Goal: Use online tool/utility: Utilize a website feature to perform a specific function

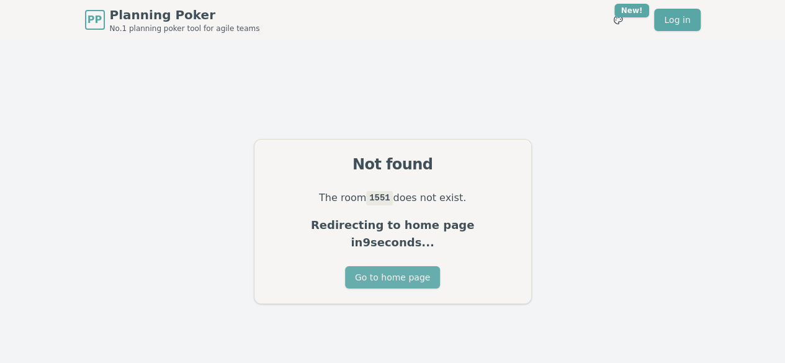
click at [376, 266] on button "Go to home page" at bounding box center [392, 277] width 95 height 22
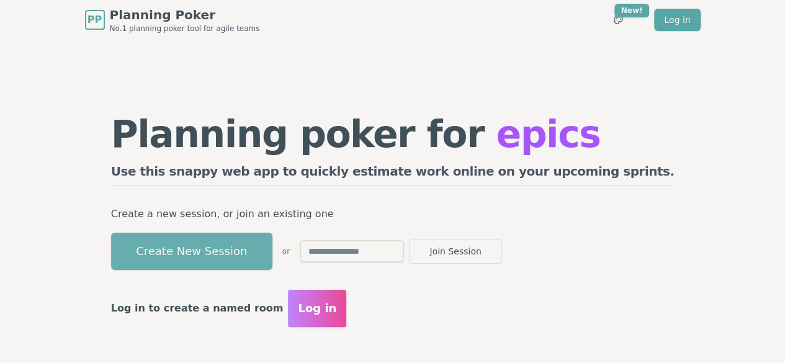
click at [233, 245] on button "Create New Session" at bounding box center [191, 251] width 161 height 37
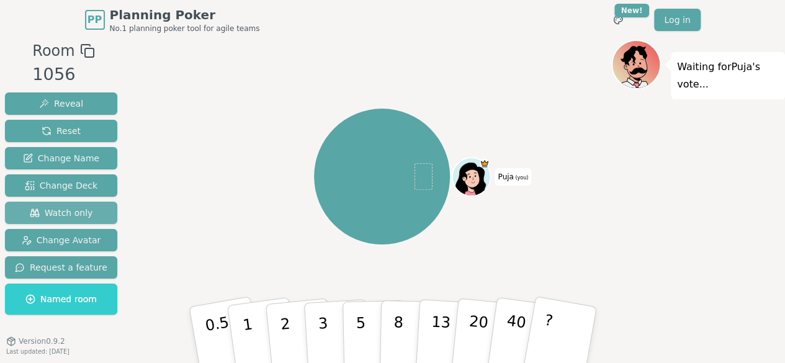
click at [65, 212] on span "Watch only" at bounding box center [61, 213] width 63 height 12
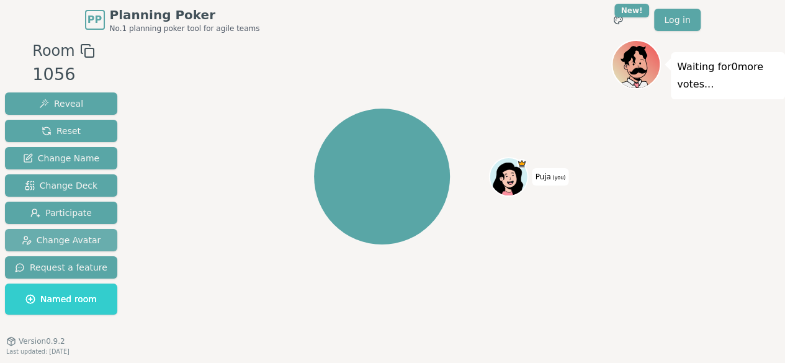
click at [61, 241] on span "Change Avatar" at bounding box center [61, 240] width 79 height 12
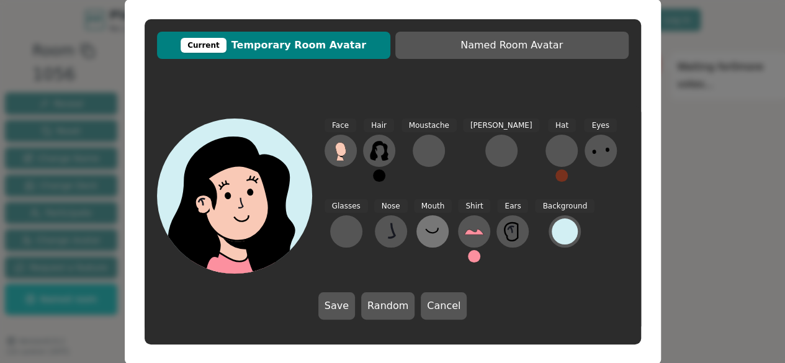
click at [417, 232] on button at bounding box center [433, 231] width 32 height 32
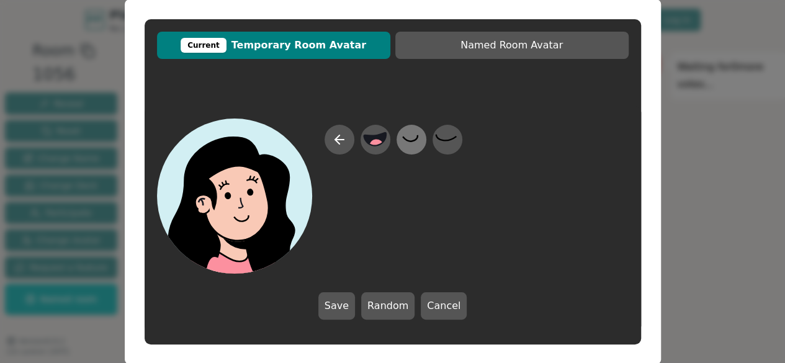
click at [412, 138] on icon at bounding box center [411, 139] width 24 height 28
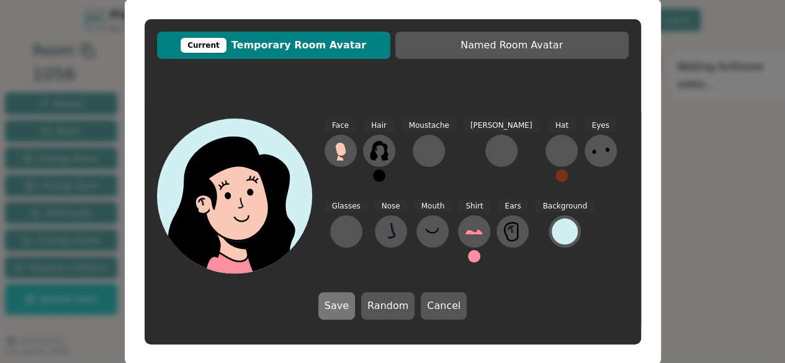
click at [341, 306] on button "Save" at bounding box center [336, 305] width 37 height 27
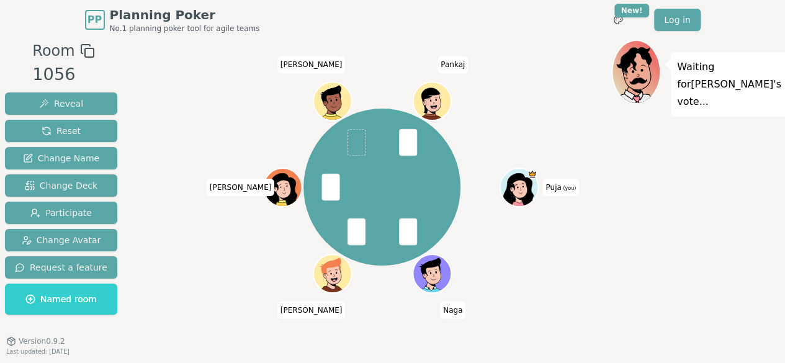
click at [246, 97] on div "Puja (you) Naga [PERSON_NAME] [PERSON_NAME] [PERSON_NAME]" at bounding box center [382, 187] width 459 height 250
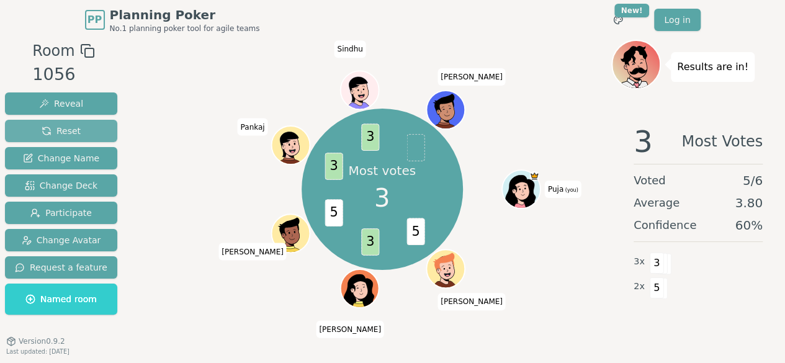
click at [53, 135] on span "Reset" at bounding box center [61, 131] width 39 height 12
